Goal: Browse casually

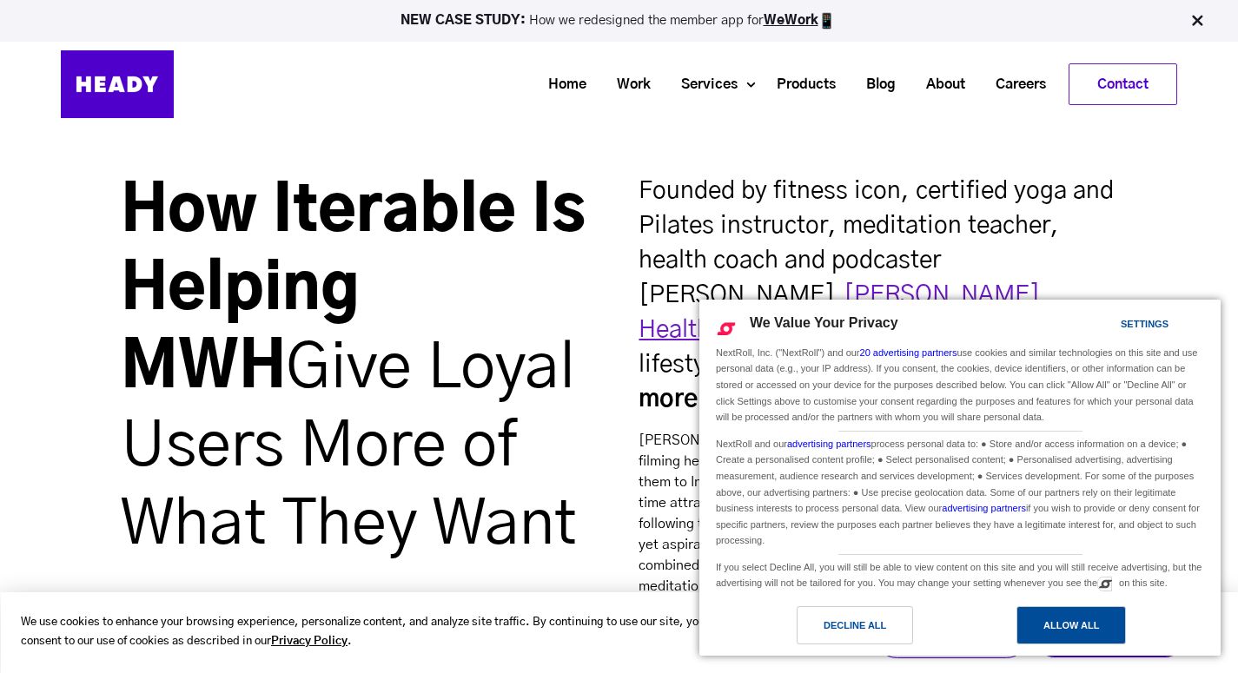
click at [1060, 630] on div "Allow All" at bounding box center [1071, 625] width 56 height 19
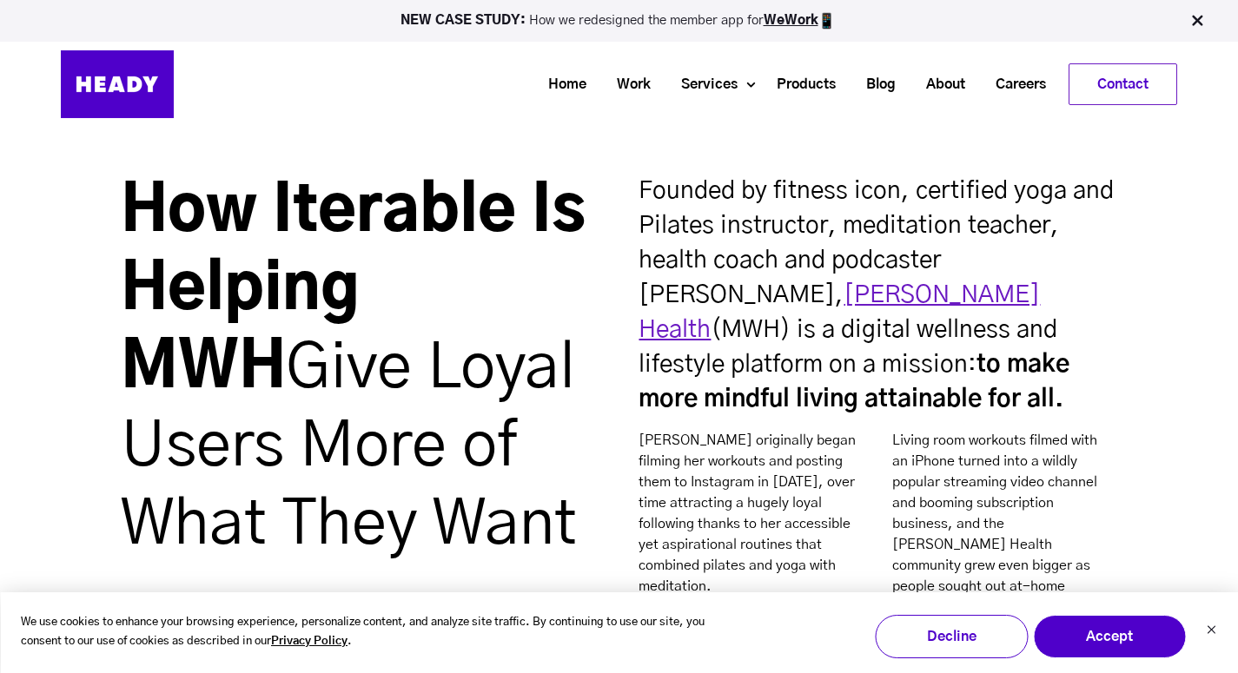
drag, startPoint x: 569, startPoint y: 86, endPoint x: 795, endPoint y: 1, distance: 241.4
click at [0, 0] on div "NEW CASE STUDY: How we redesigned the member app for WeWork Home Work Services …" at bounding box center [619, 68] width 1238 height 136
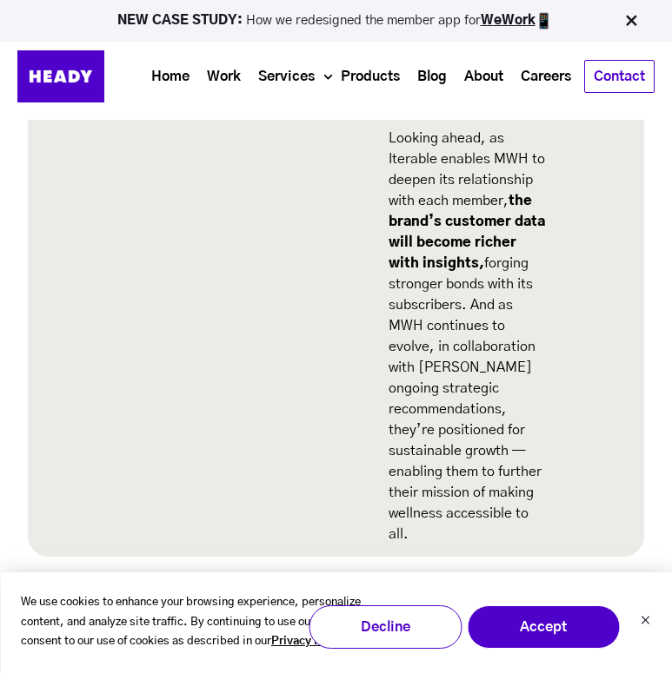
scroll to position [5097, 0]
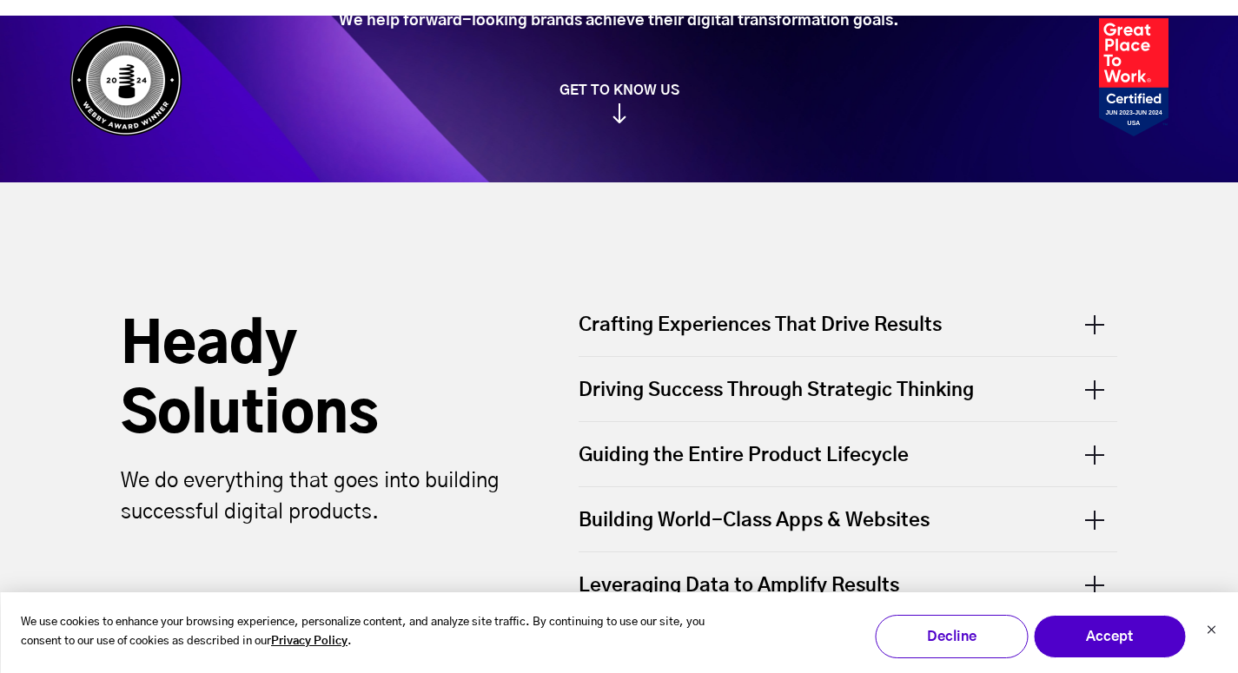
scroll to position [476, 0]
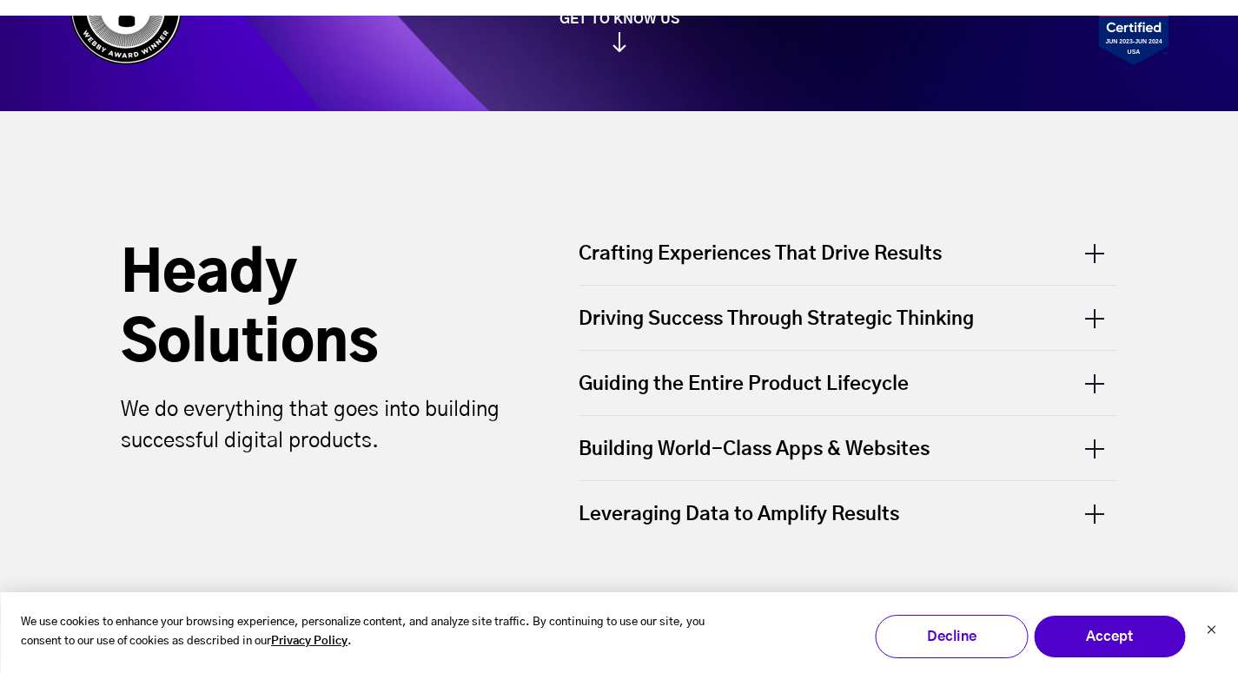
click at [1026, 248] on div "Crafting Experiences That Drive Results" at bounding box center [848, 263] width 539 height 44
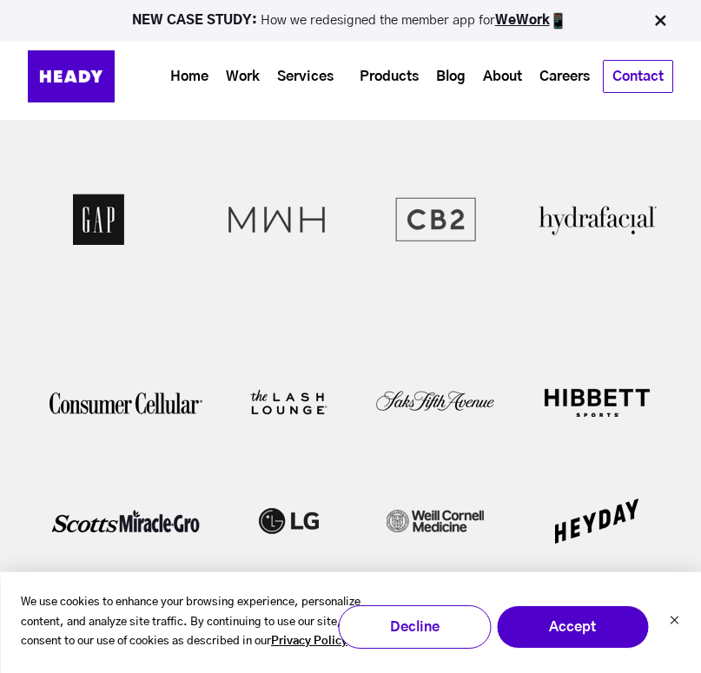
scroll to position [3336, 0]
